Goal: Transaction & Acquisition: Purchase product/service

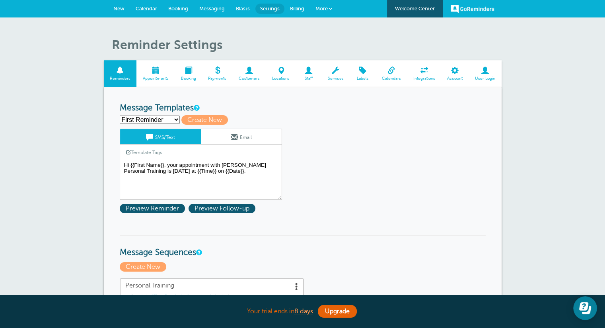
click at [325, 7] on span "More" at bounding box center [321, 9] width 12 height 6
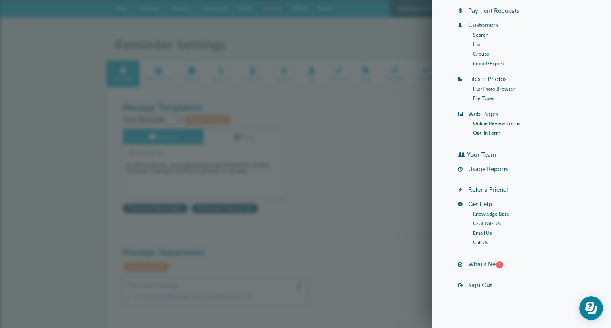
scroll to position [52, 0]
click at [486, 262] on link "What's New? 1" at bounding box center [485, 264] width 35 height 6
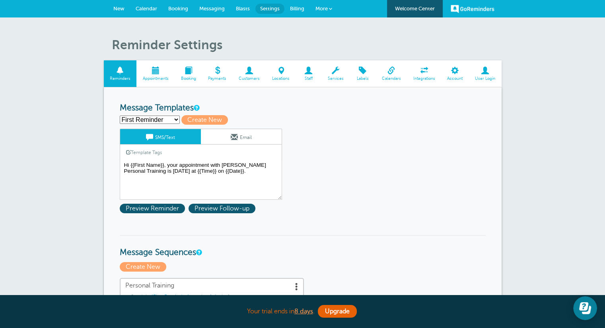
click at [323, 7] on span "More" at bounding box center [321, 9] width 12 height 6
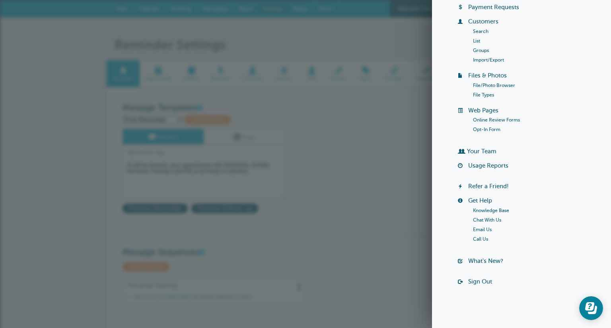
scroll to position [0, 0]
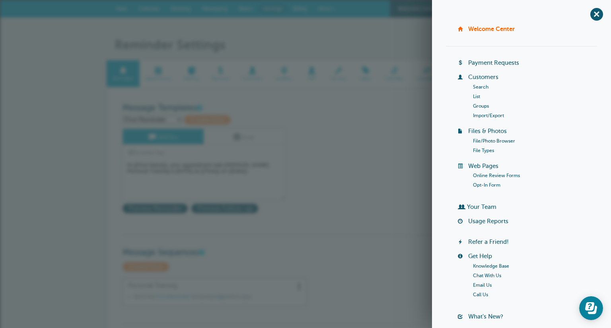
click at [503, 27] on link "Welcome Center" at bounding box center [491, 28] width 47 height 7
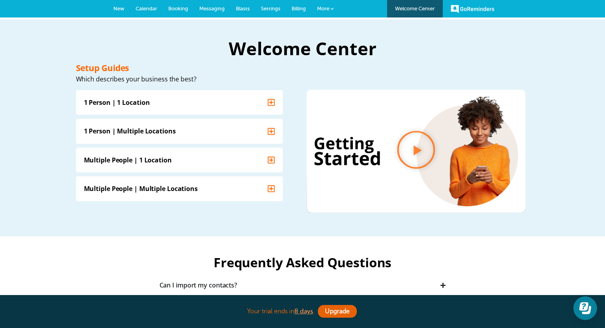
click at [304, 6] on span "Billing" at bounding box center [298, 9] width 14 height 6
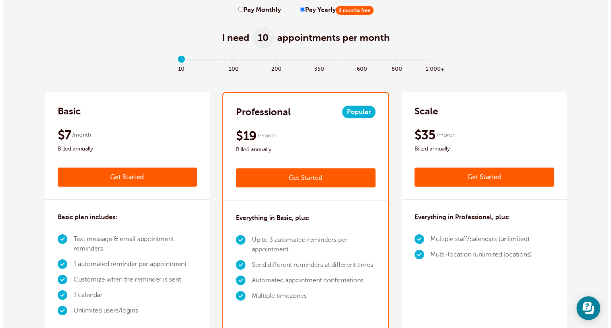
scroll to position [94, 0]
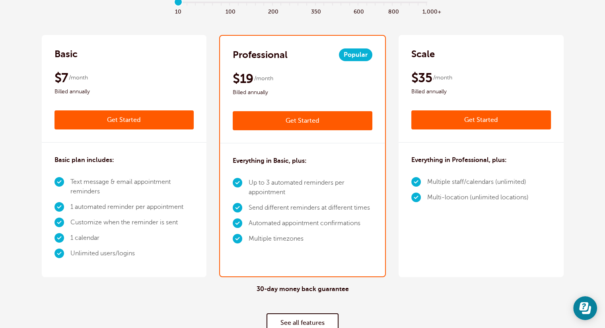
click at [154, 118] on link "Get Started" at bounding box center [124, 120] width 140 height 19
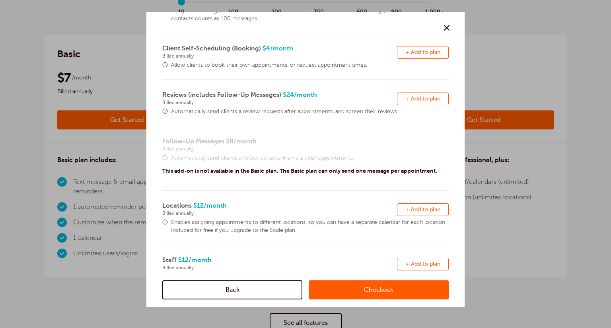
scroll to position [202, 0]
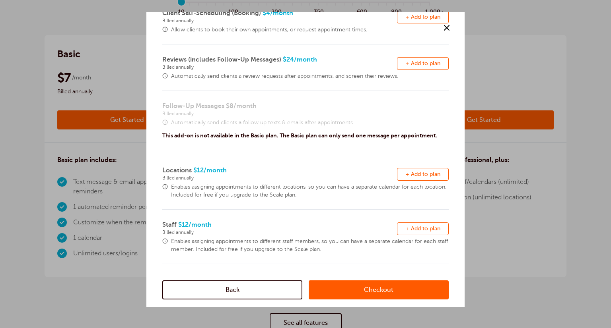
click at [398, 295] on link "Checkout" at bounding box center [379, 289] width 140 height 19
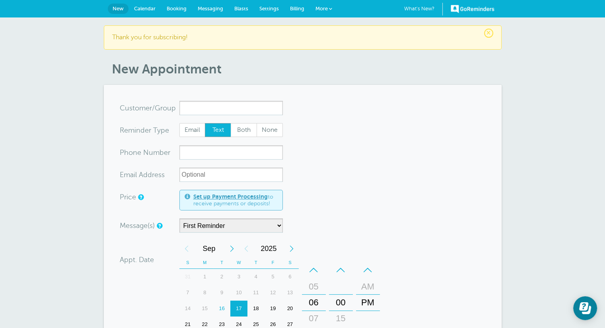
click at [153, 11] on span "Calendar" at bounding box center [144, 9] width 21 height 6
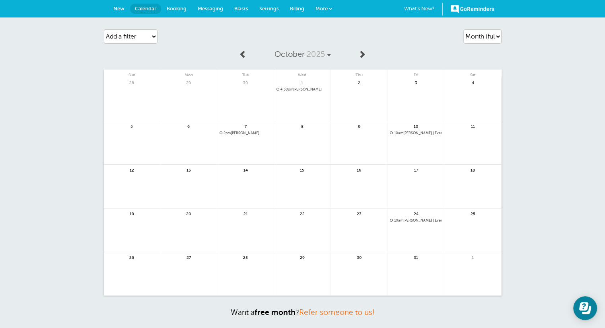
click at [247, 54] on span at bounding box center [243, 54] width 8 height 8
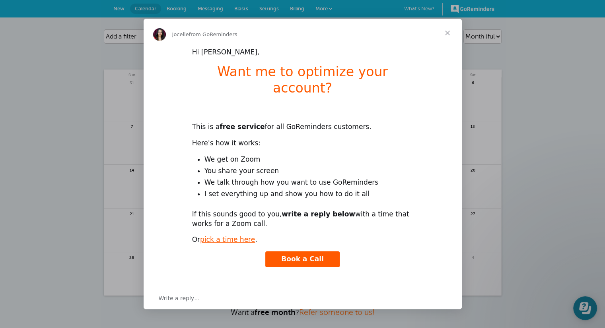
click at [444, 40] on span "Close" at bounding box center [447, 33] width 29 height 29
